Goal: Use online tool/utility

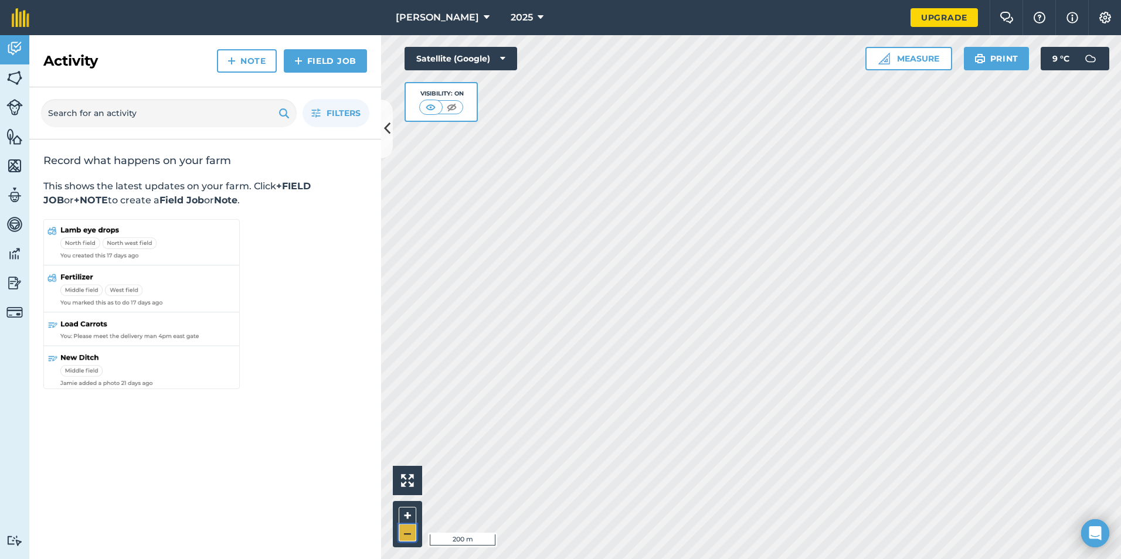
click at [410, 532] on button "–" at bounding box center [408, 533] width 18 height 17
click at [409, 532] on button "–" at bounding box center [408, 533] width 18 height 17
click at [404, 513] on button "+" at bounding box center [408, 516] width 18 height 18
click at [405, 513] on button "+" at bounding box center [408, 516] width 18 height 18
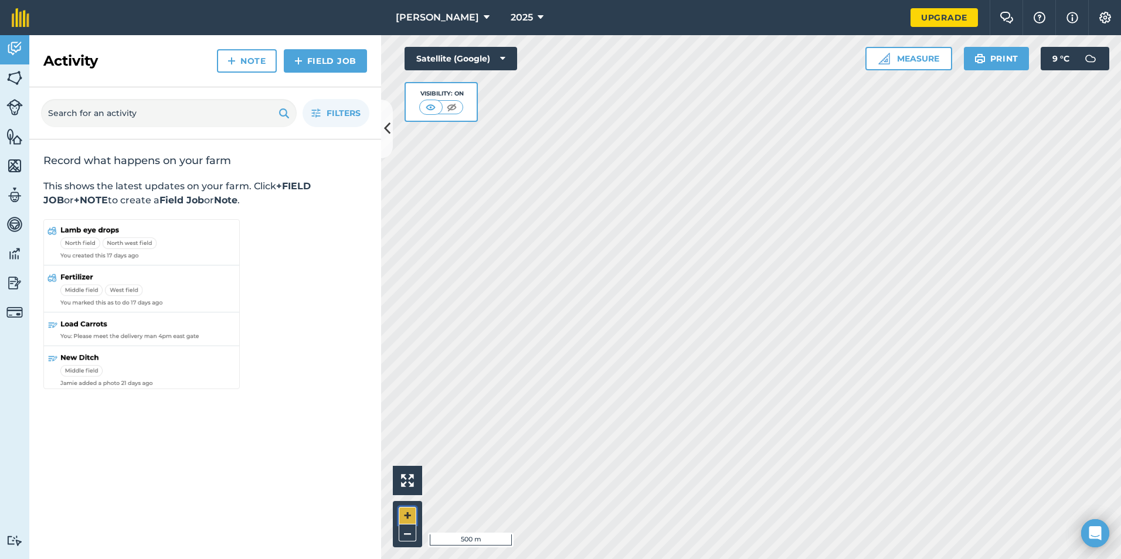
click at [406, 510] on button "+" at bounding box center [408, 516] width 18 height 18
click at [1020, 559] on html "[PERSON_NAME] 2025 Upgrade Farm Chat Help Info Settings Map printing is not ava…" at bounding box center [560, 279] width 1121 height 559
click at [403, 537] on button "–" at bounding box center [408, 533] width 18 height 17
click at [878, 63] on img at bounding box center [884, 59] width 12 height 12
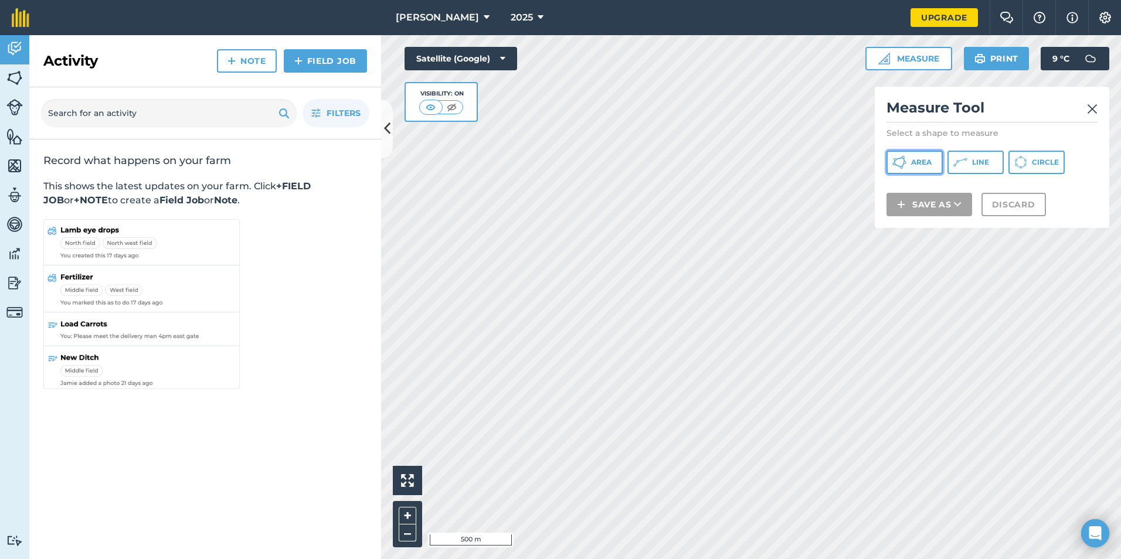
click at [910, 165] on button "Area" at bounding box center [915, 162] width 56 height 23
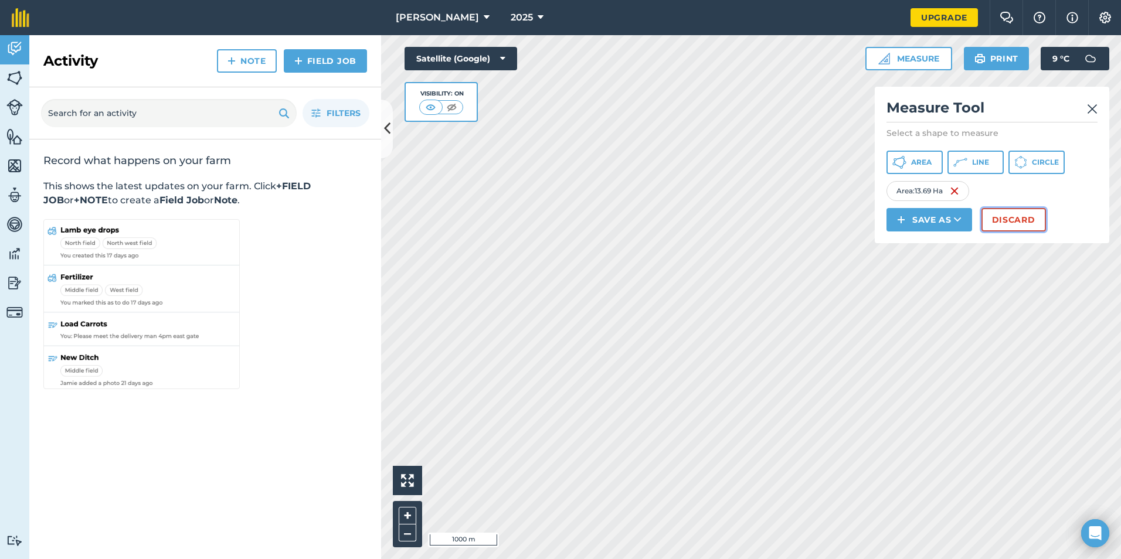
click at [996, 222] on button "Discard" at bounding box center [1013, 219] width 64 height 23
